Goal: Transaction & Acquisition: Purchase product/service

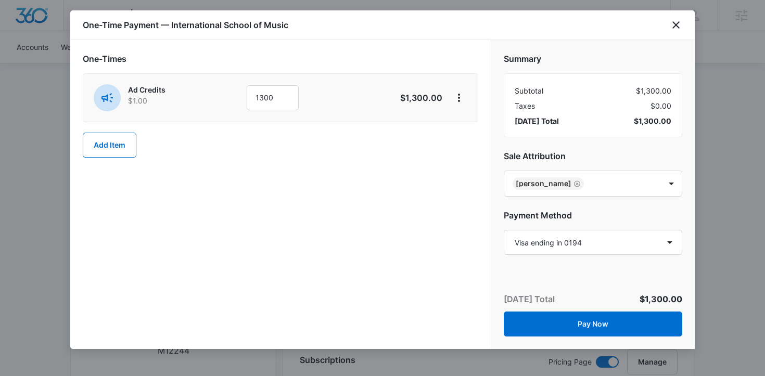
select select "pm_1ONkGBA4n8RTgNjUZOb09EKL"
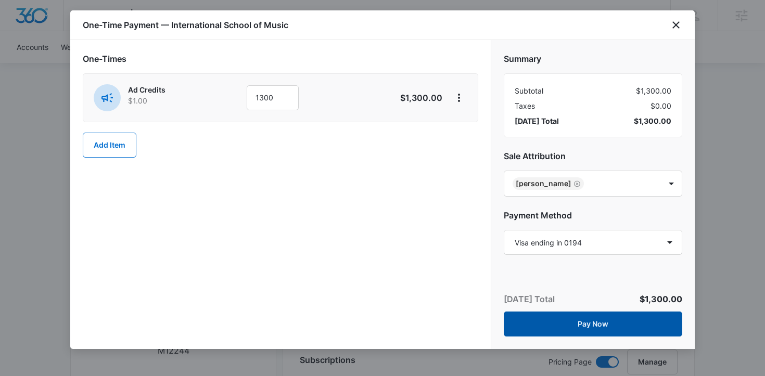
click at [597, 323] on button "Pay Now" at bounding box center [592, 324] width 178 height 25
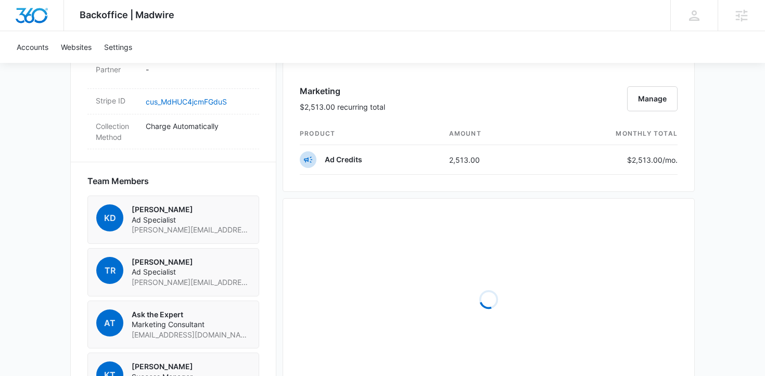
scroll to position [998, 0]
